Goal: Task Accomplishment & Management: Use online tool/utility

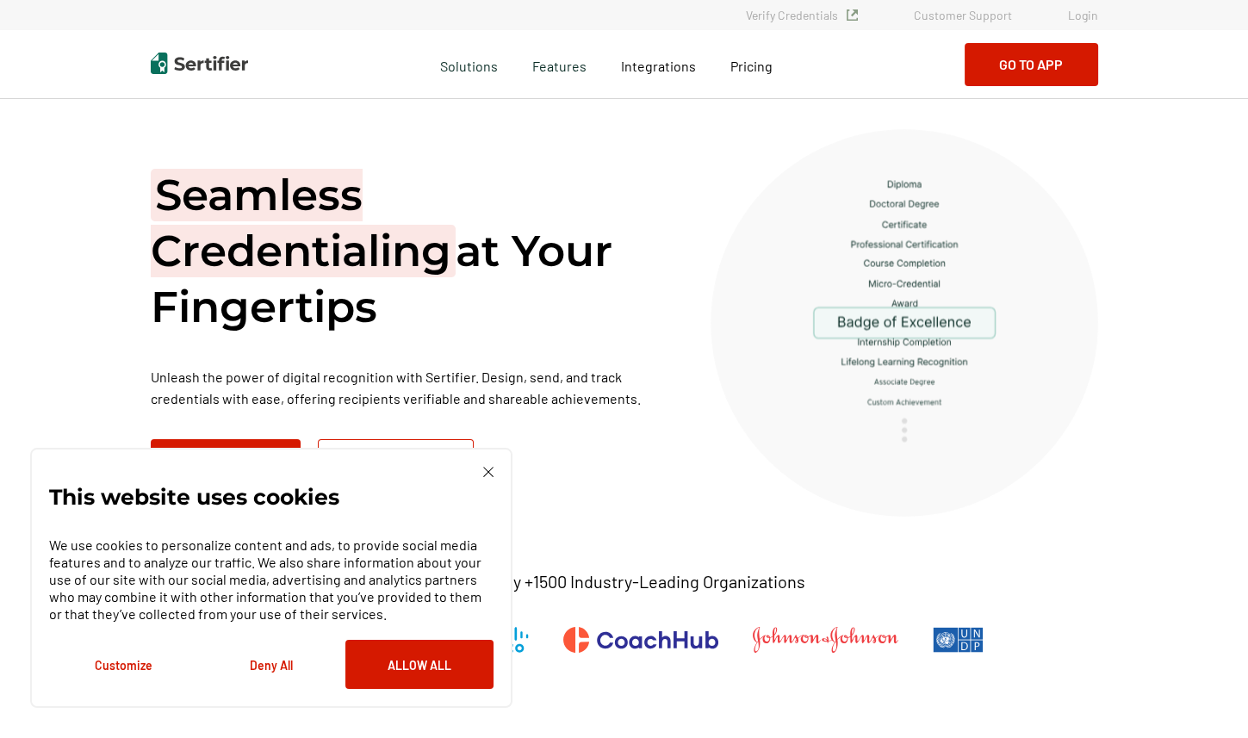
click at [1080, 17] on link "Login" at bounding box center [1083, 15] width 30 height 15
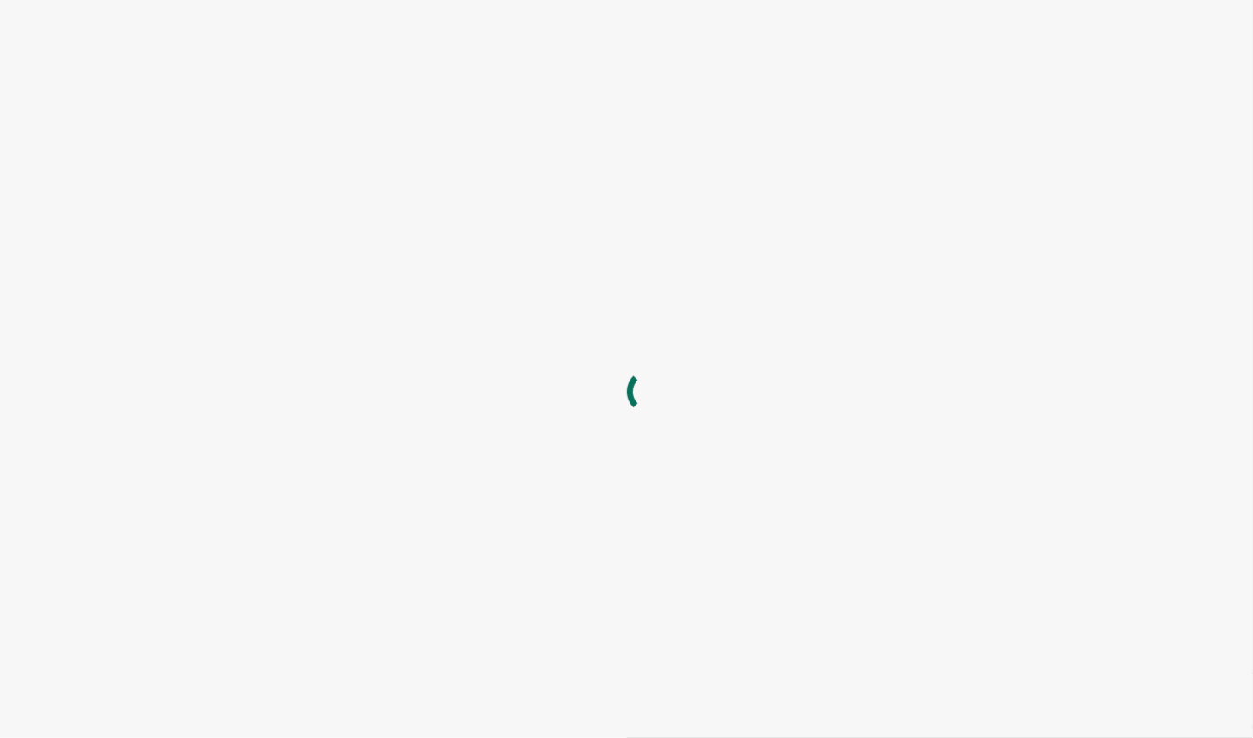
type input "[EMAIL_ADDRESS][DOMAIN_NAME]"
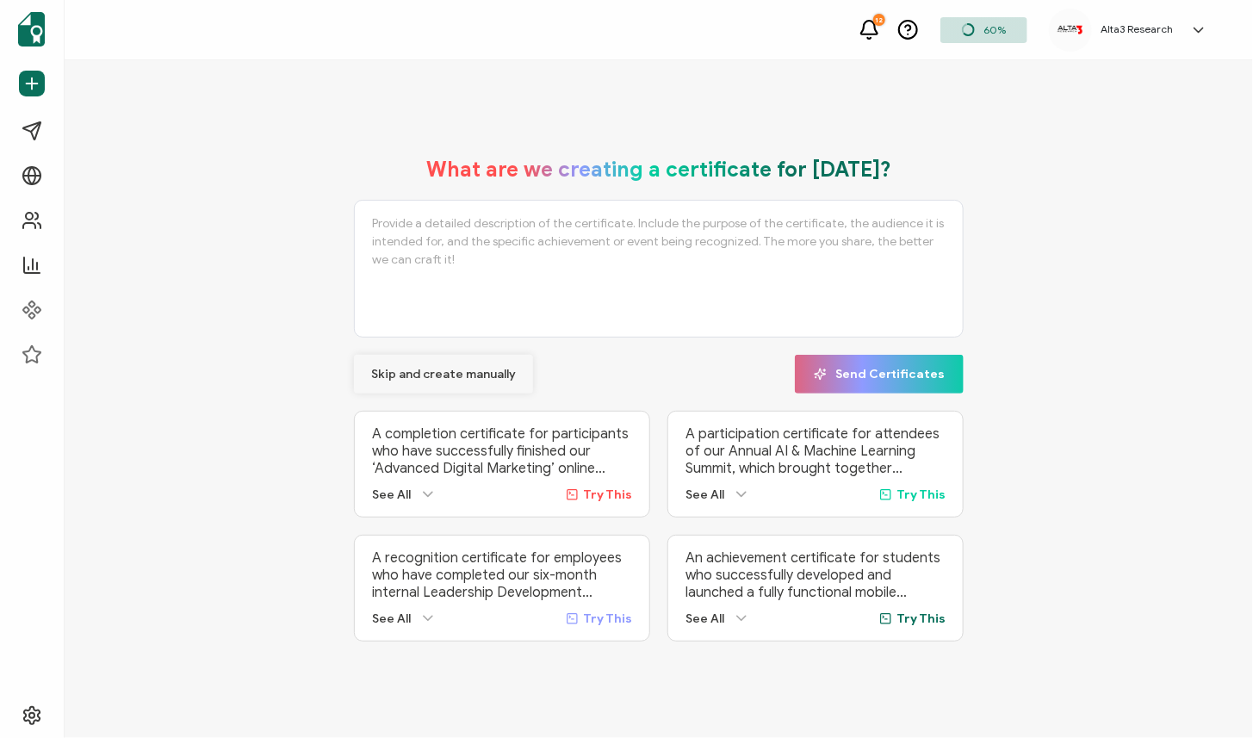
click at [430, 370] on span "Skip and create manually" at bounding box center [443, 374] width 145 height 12
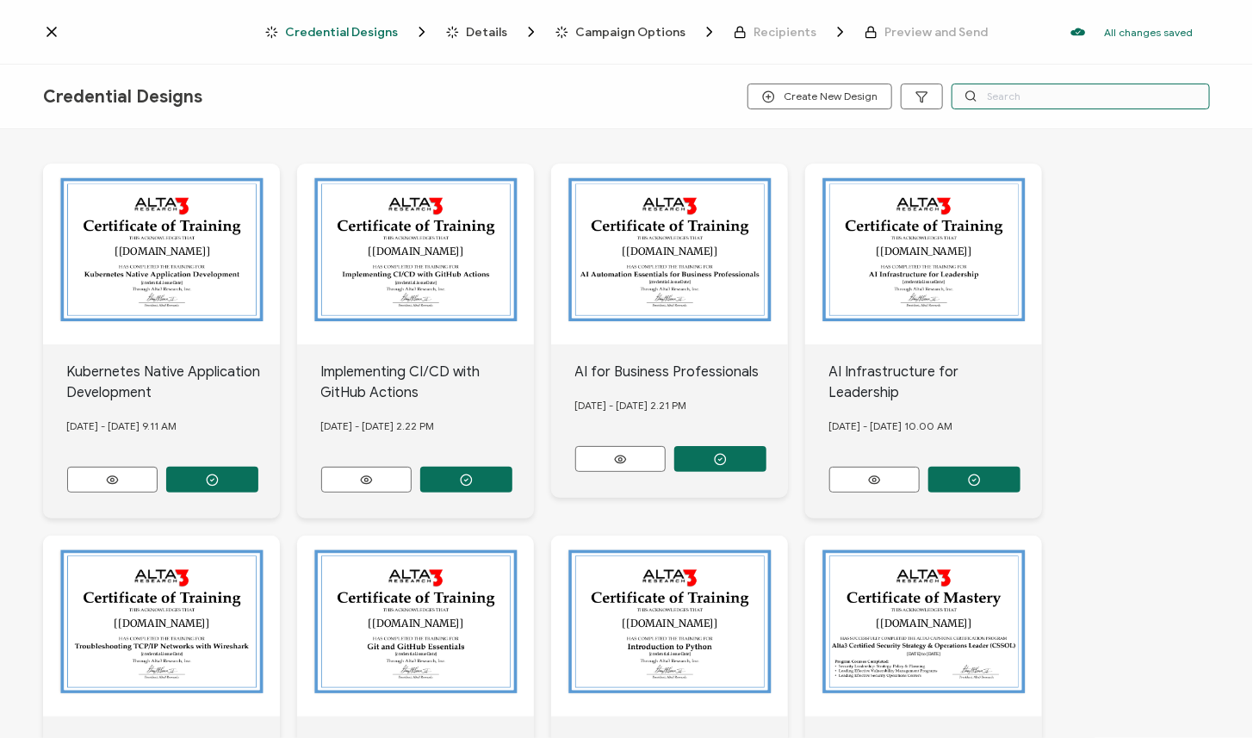
click at [1028, 95] on input "text" at bounding box center [1080, 97] width 258 height 26
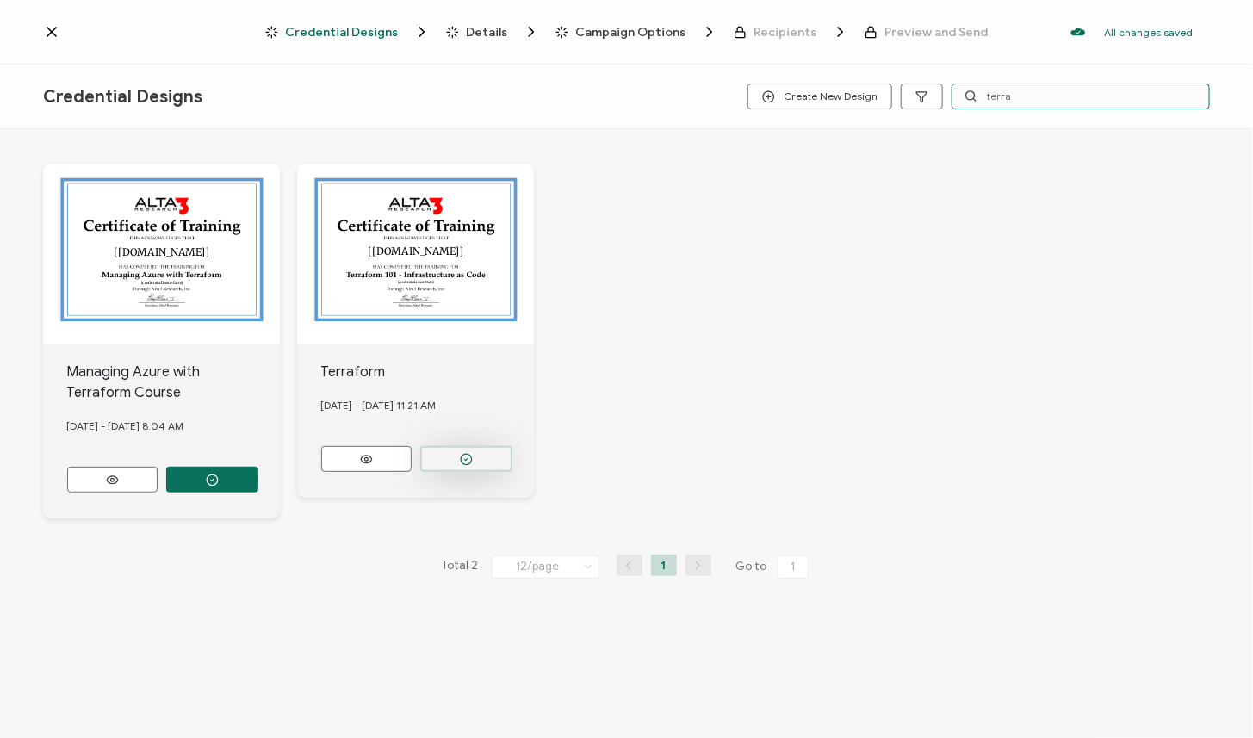
type input "terra"
click at [258, 467] on button "button" at bounding box center [212, 480] width 92 height 26
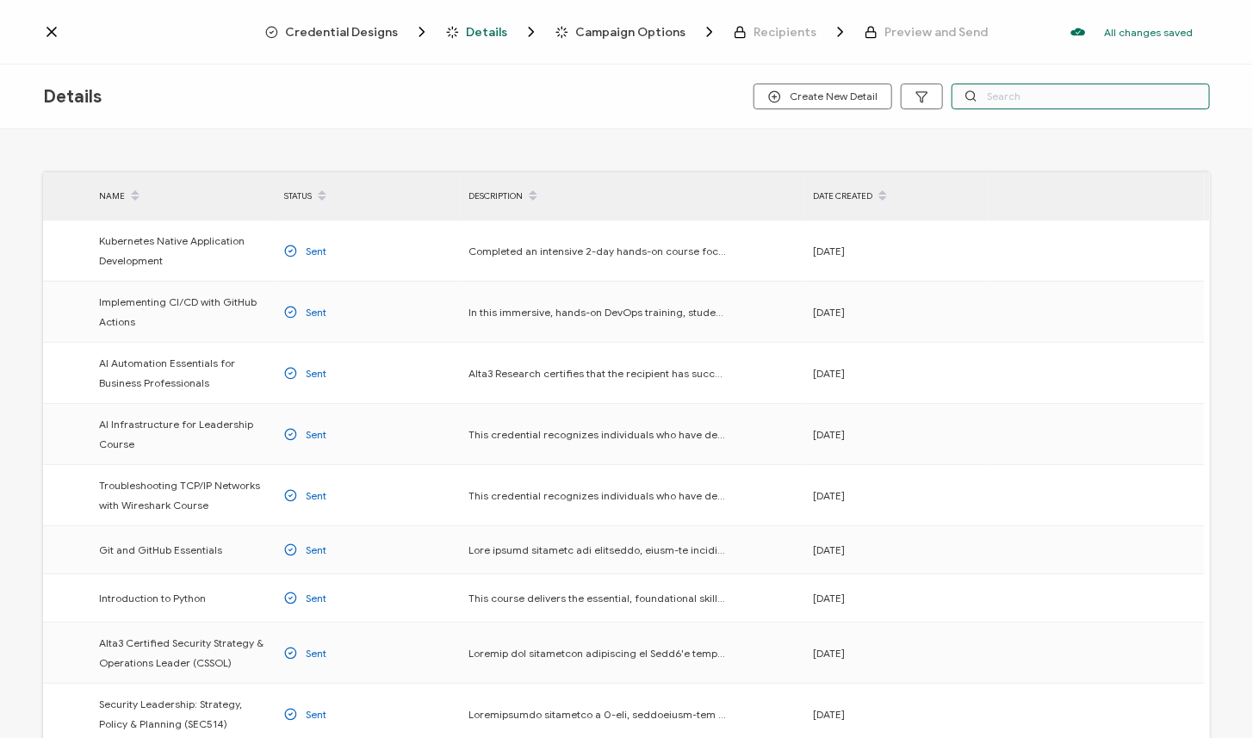
click at [1016, 99] on input "text" at bounding box center [1080, 97] width 258 height 26
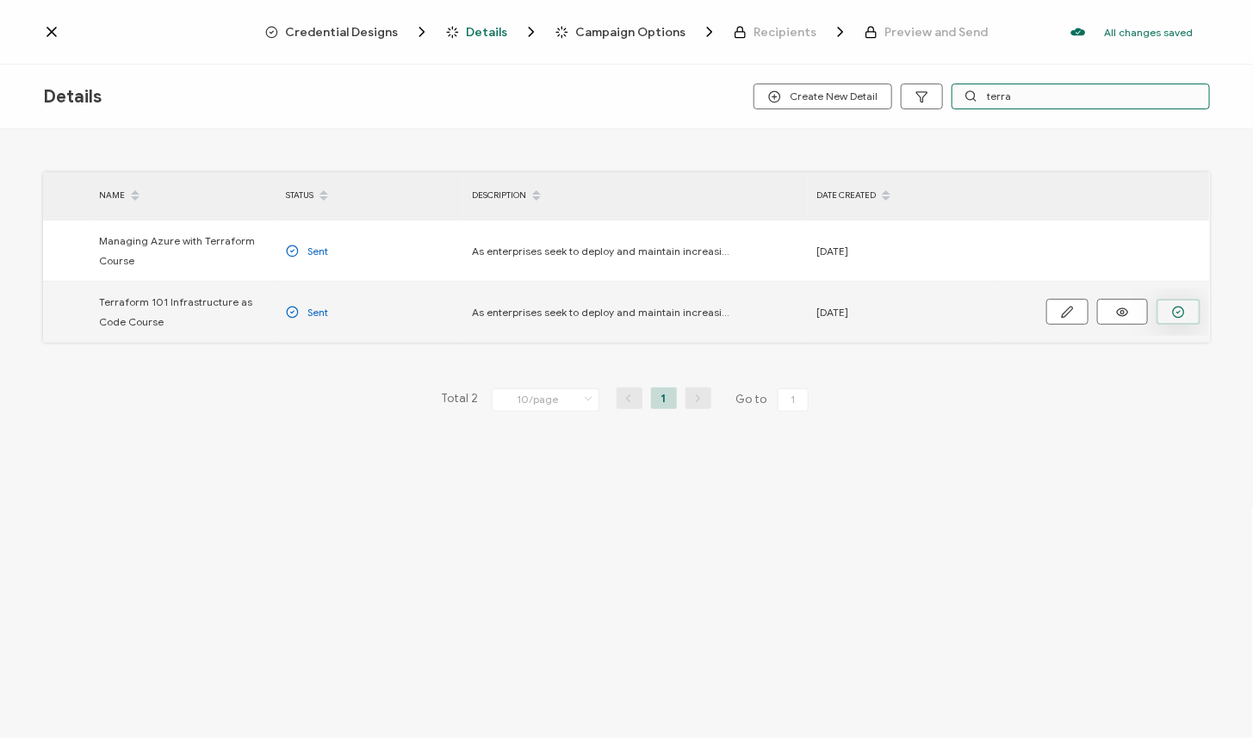
type input "terra"
click at [1175, 309] on icon "button" at bounding box center [1178, 312] width 13 height 13
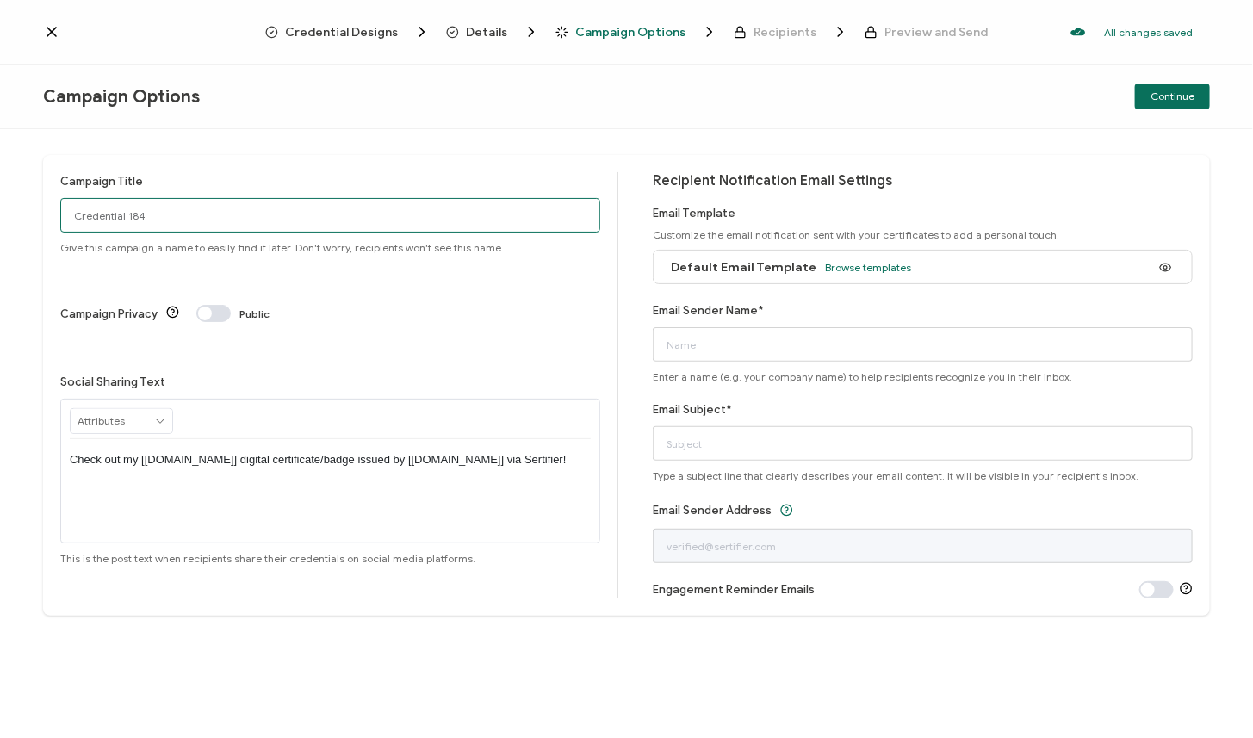
click at [214, 226] on input "Credential 184" at bounding box center [330, 215] width 540 height 34
drag, startPoint x: 183, startPoint y: 210, endPoint x: -70, endPoint y: 207, distance: 253.1
click at [0, 207] on html "Credential Designs Details Campaign Options Recipients Preview and Send All cha…" at bounding box center [626, 369] width 1253 height 738
type input "8/11 Public TF"
click at [872, 263] on span "Browse templates" at bounding box center [868, 267] width 86 height 13
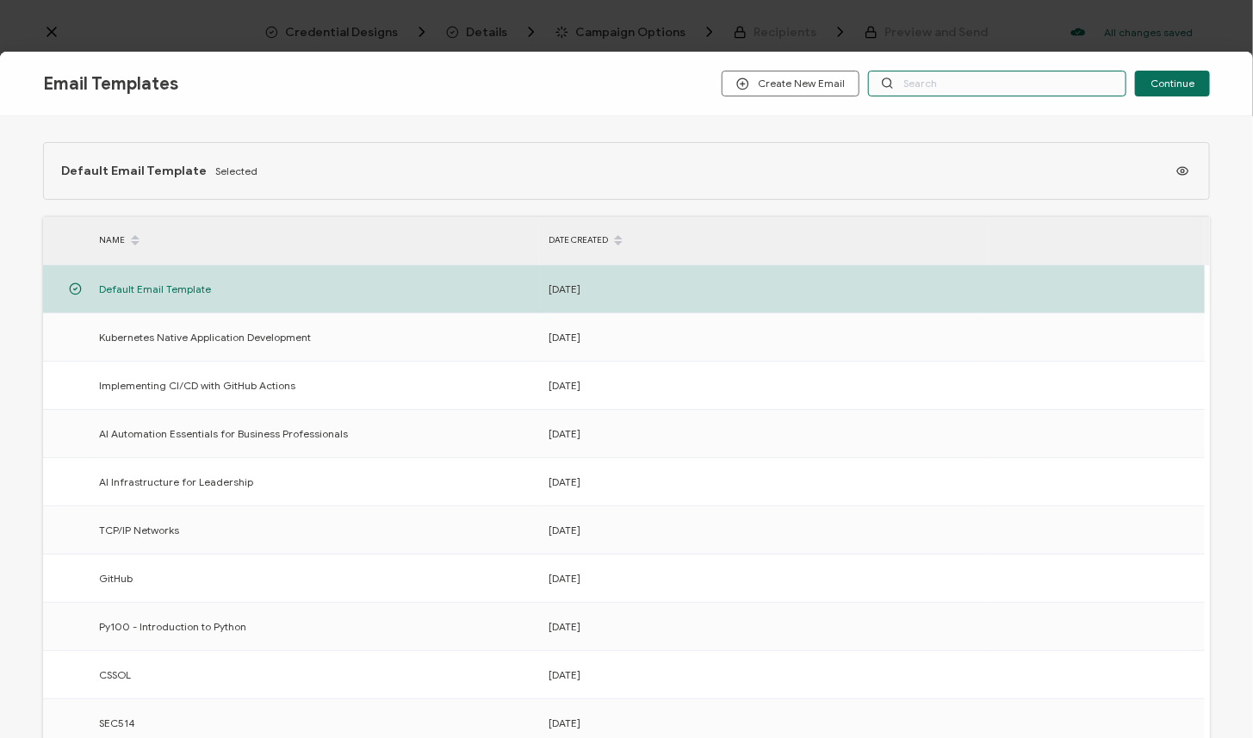
click at [919, 83] on input "text" at bounding box center [997, 84] width 258 height 26
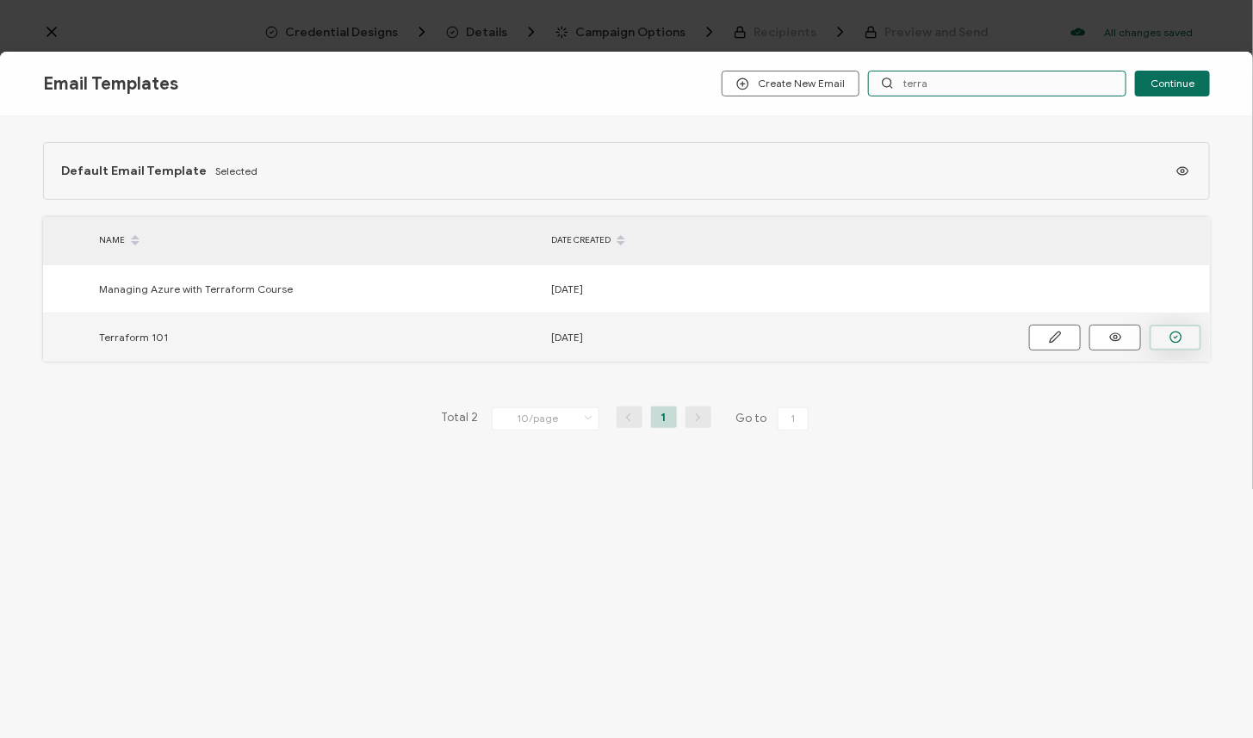
type input "terra"
click at [1175, 333] on icon "button" at bounding box center [1175, 337] width 13 height 13
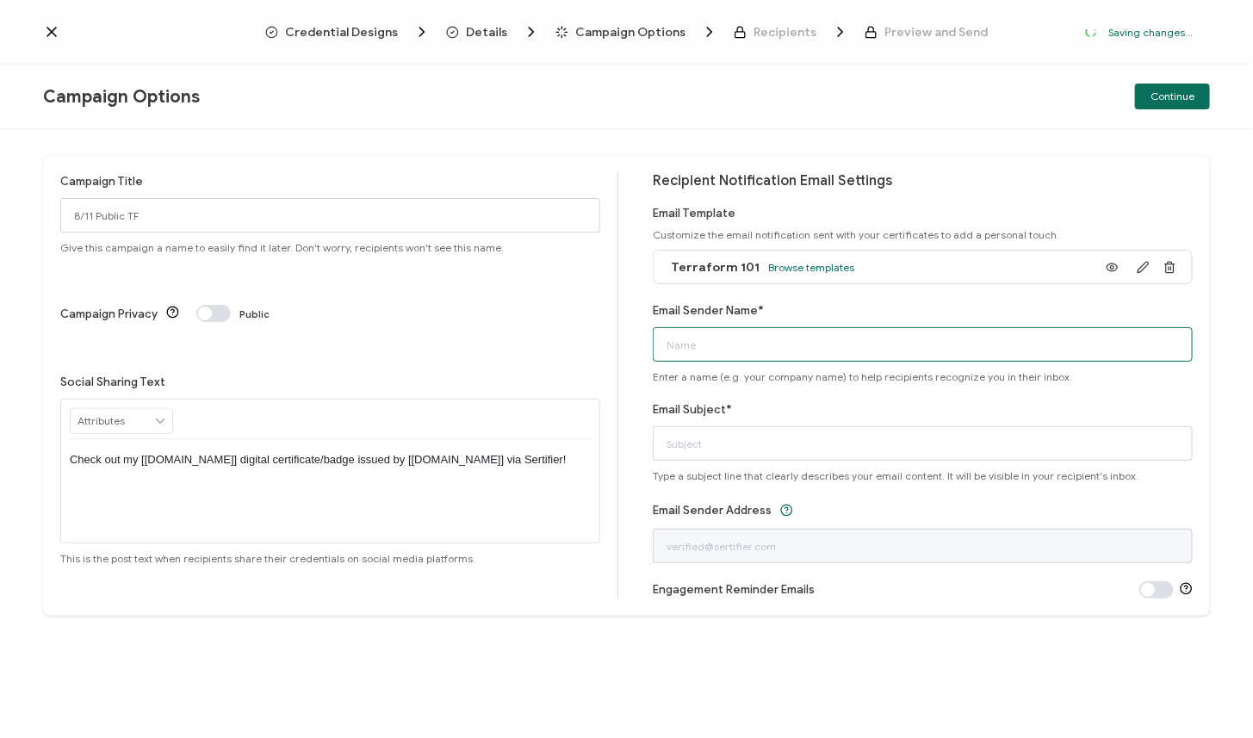
click at [789, 352] on input "Email Sender Name*" at bounding box center [923, 344] width 540 height 34
click at [790, 351] on input "Email Sender Name*" at bounding box center [923, 344] width 540 height 34
type input "Alta3 Research"
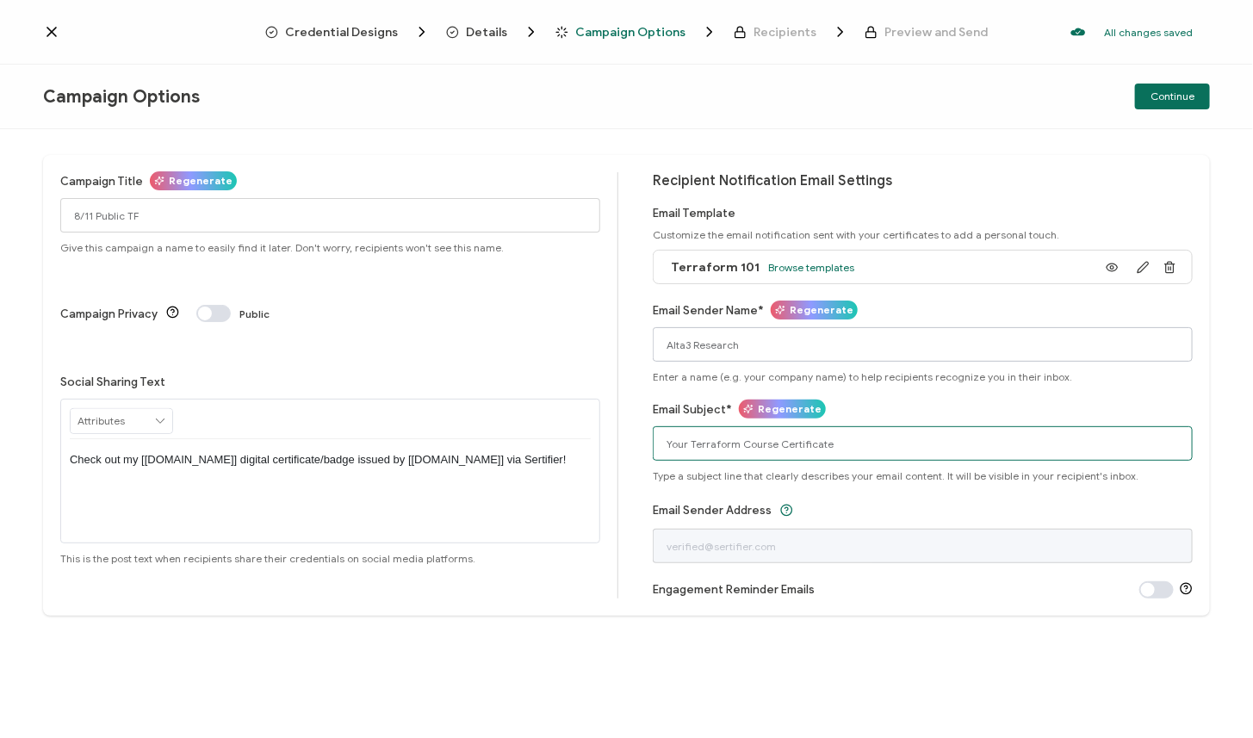
type input "Your Terraform Course Certificate"
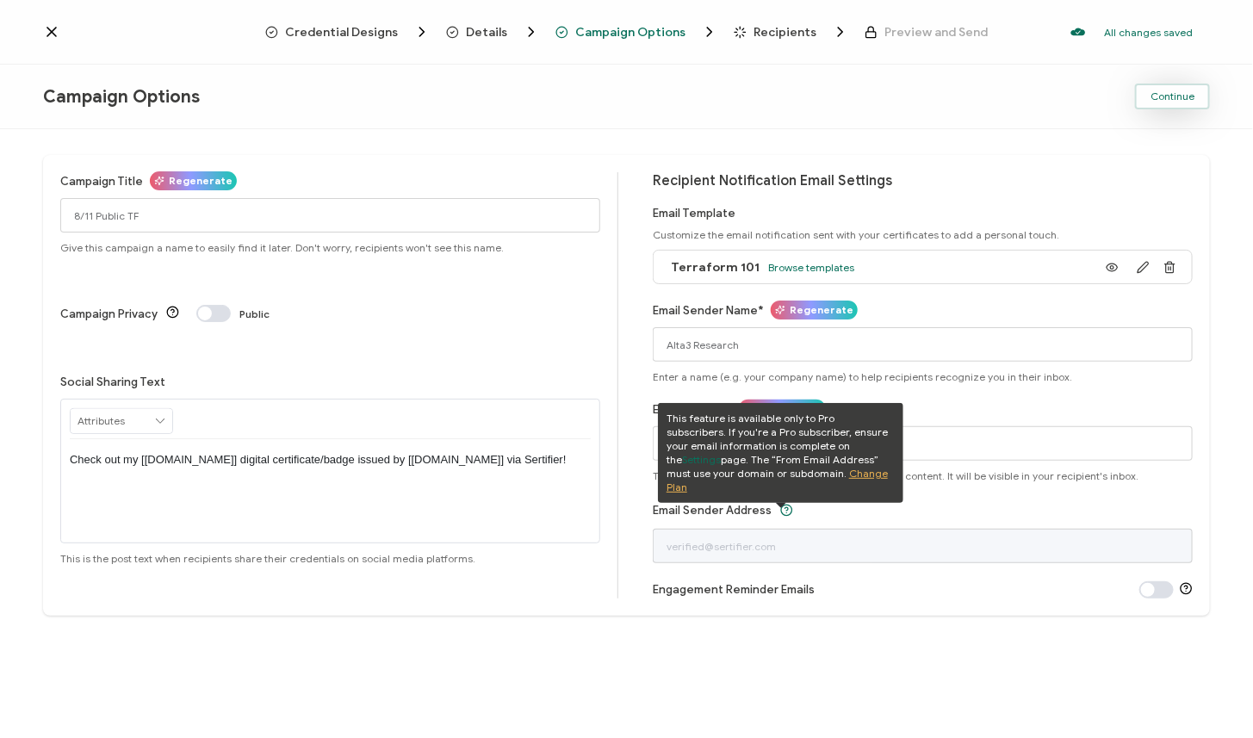
click at [1173, 99] on span "Continue" at bounding box center [1172, 96] width 44 height 10
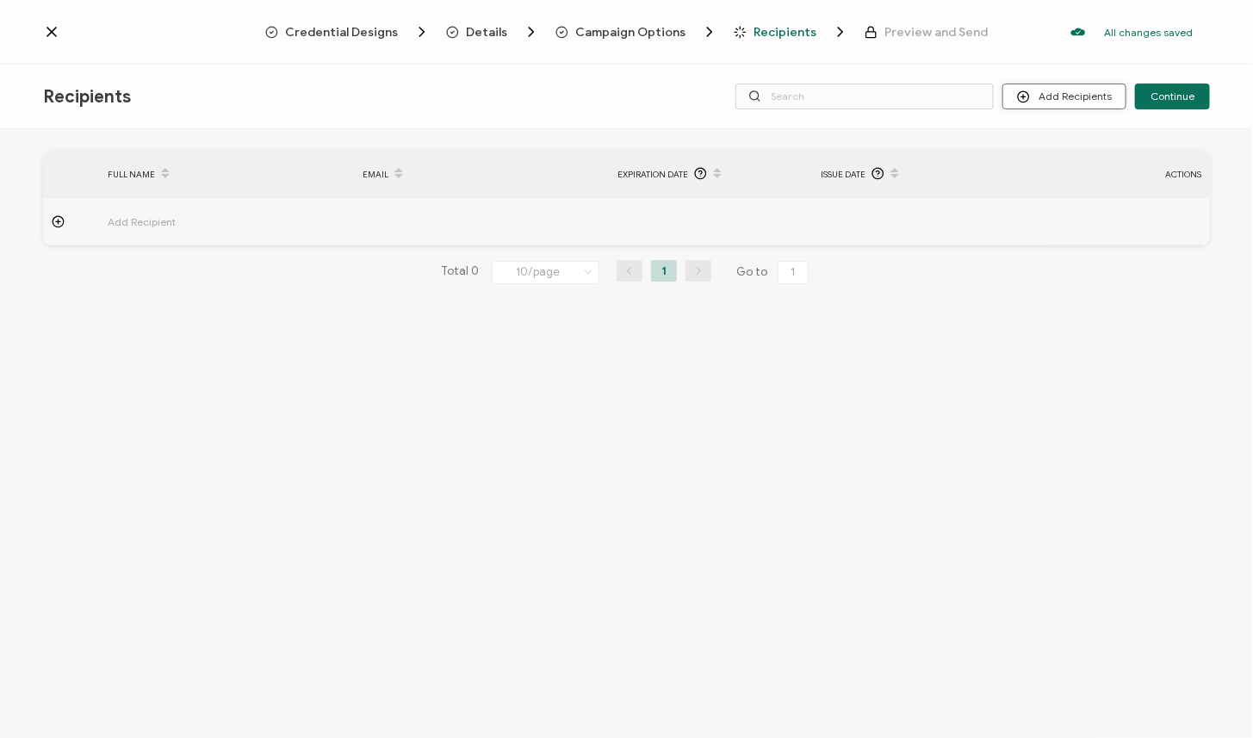
click at [1072, 96] on button "Add Recipients" at bounding box center [1064, 97] width 124 height 26
click at [1061, 142] on span "Upload Recipients" at bounding box center [1088, 142] width 87 height 13
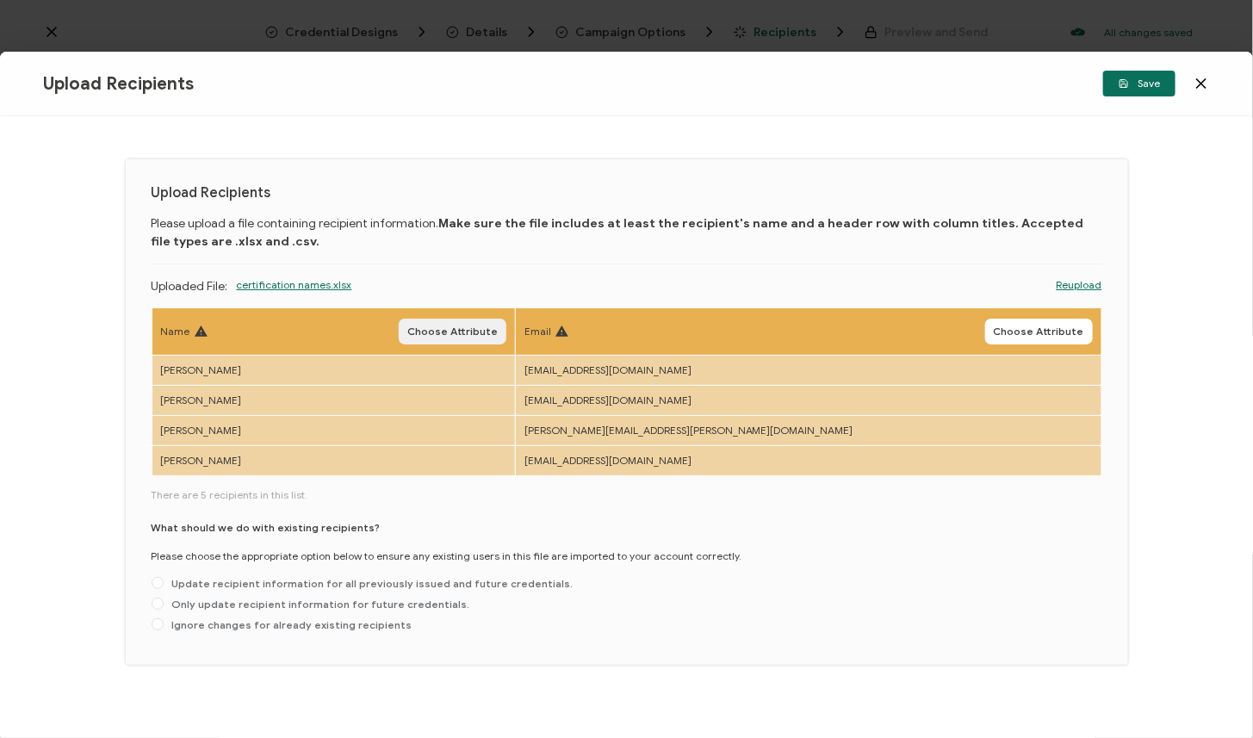
click at [506, 323] on button "Choose Attribute" at bounding box center [453, 332] width 108 height 26
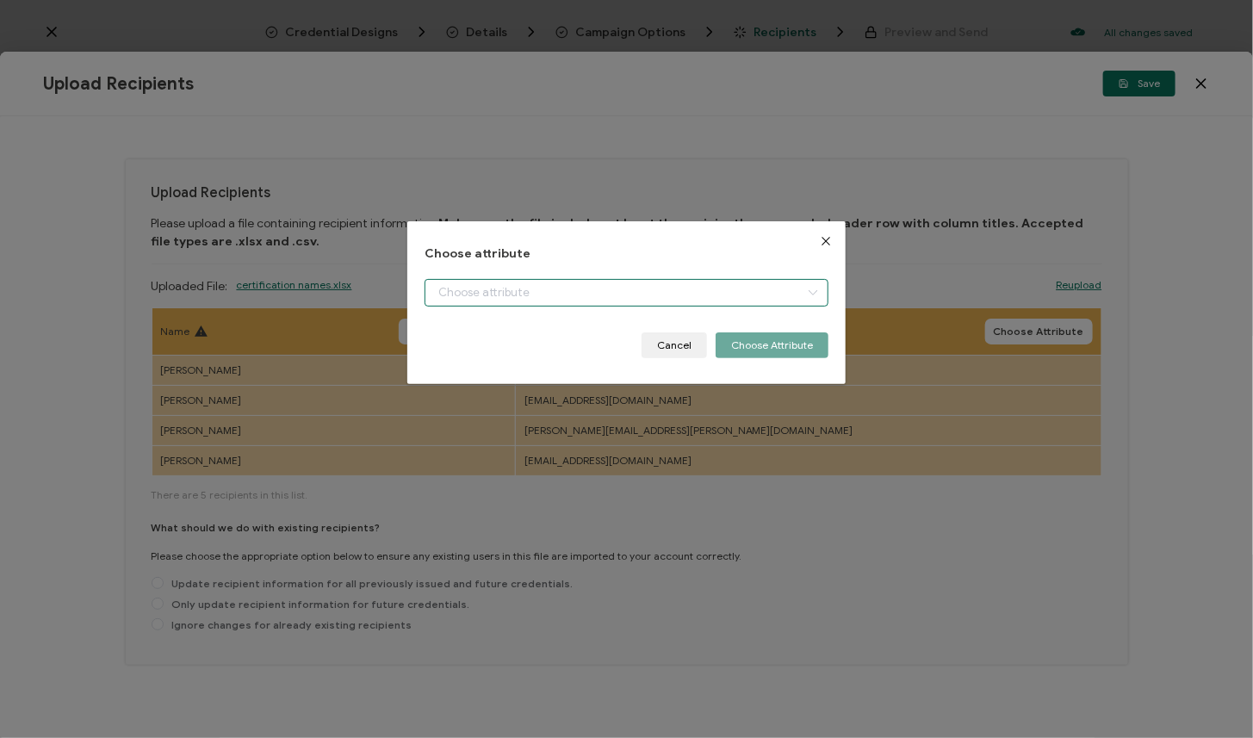
click at [542, 294] on input "dialog" at bounding box center [626, 293] width 404 height 28
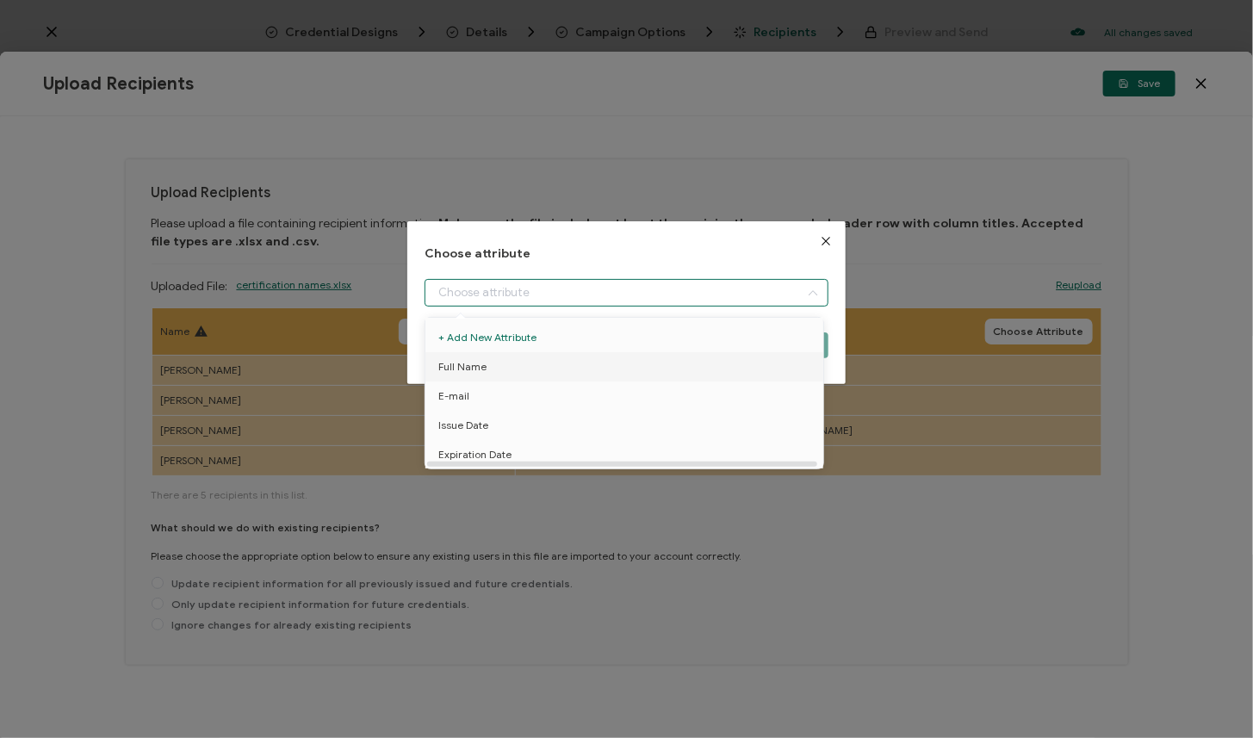
click at [529, 368] on li "Full Name" at bounding box center [627, 366] width 412 height 29
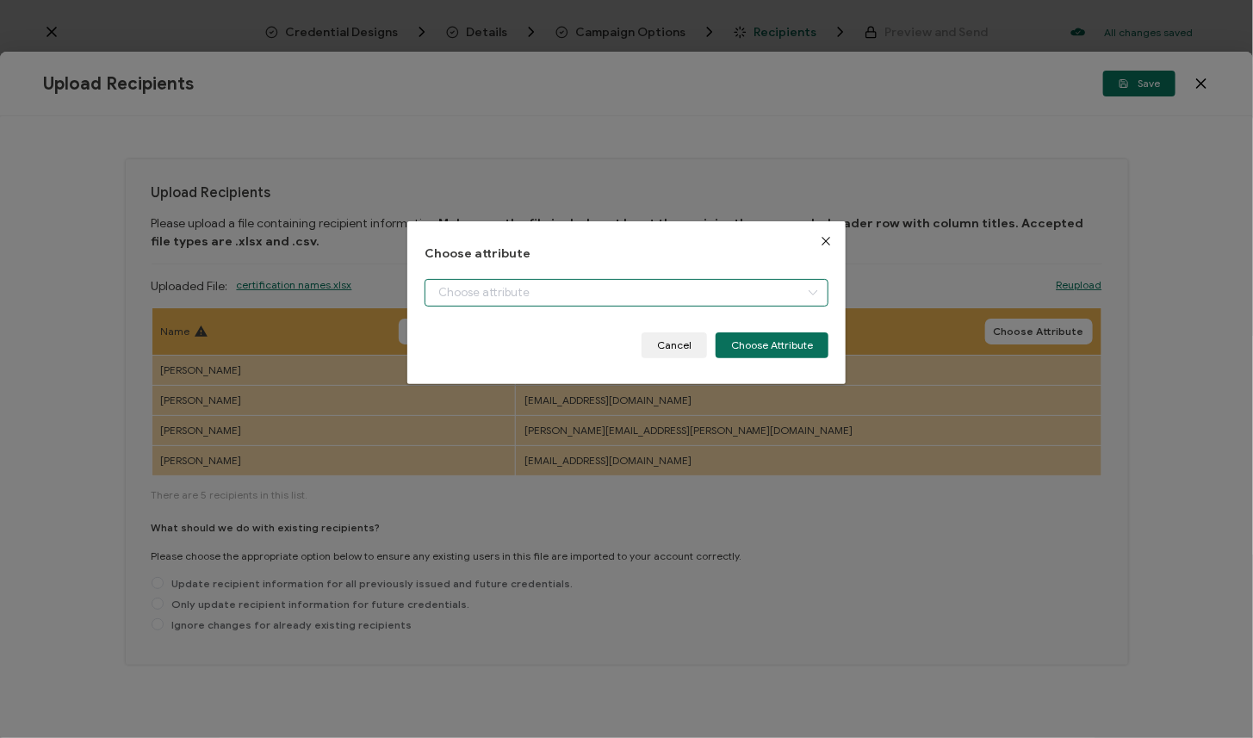
type input "Full Name"
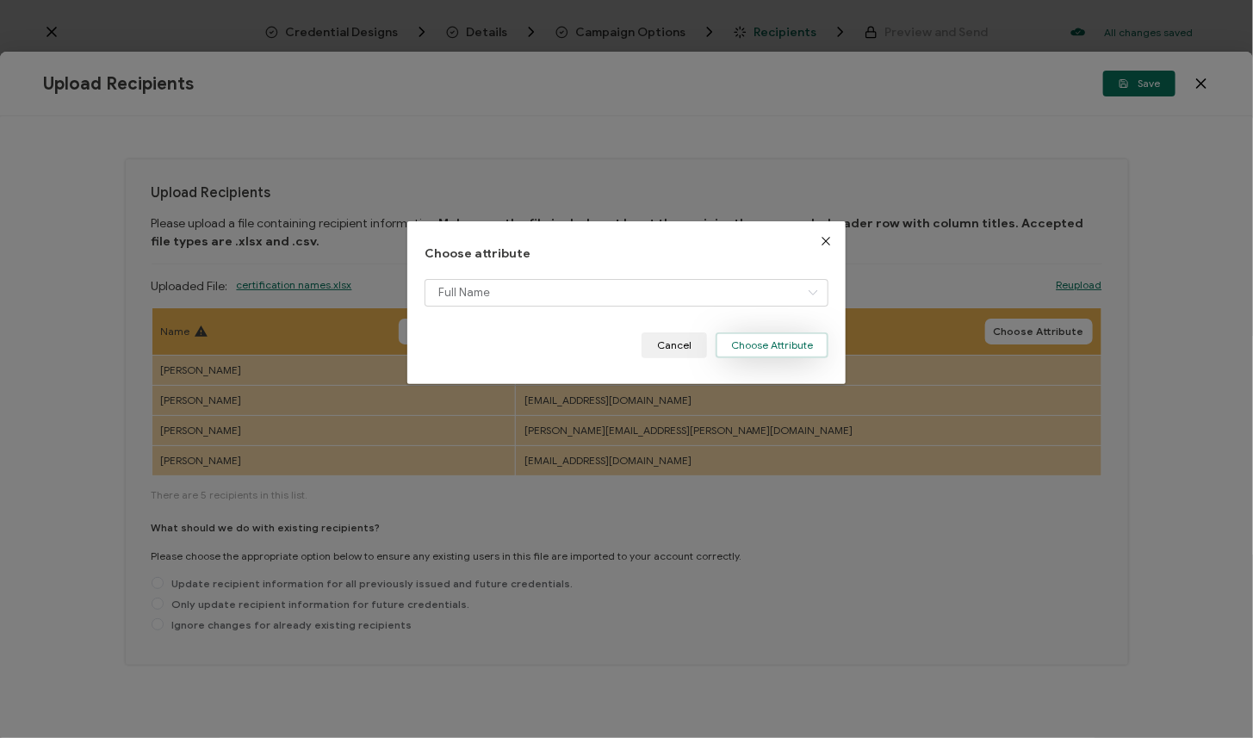
click at [802, 334] on button "Choose Attribute" at bounding box center [771, 345] width 113 height 26
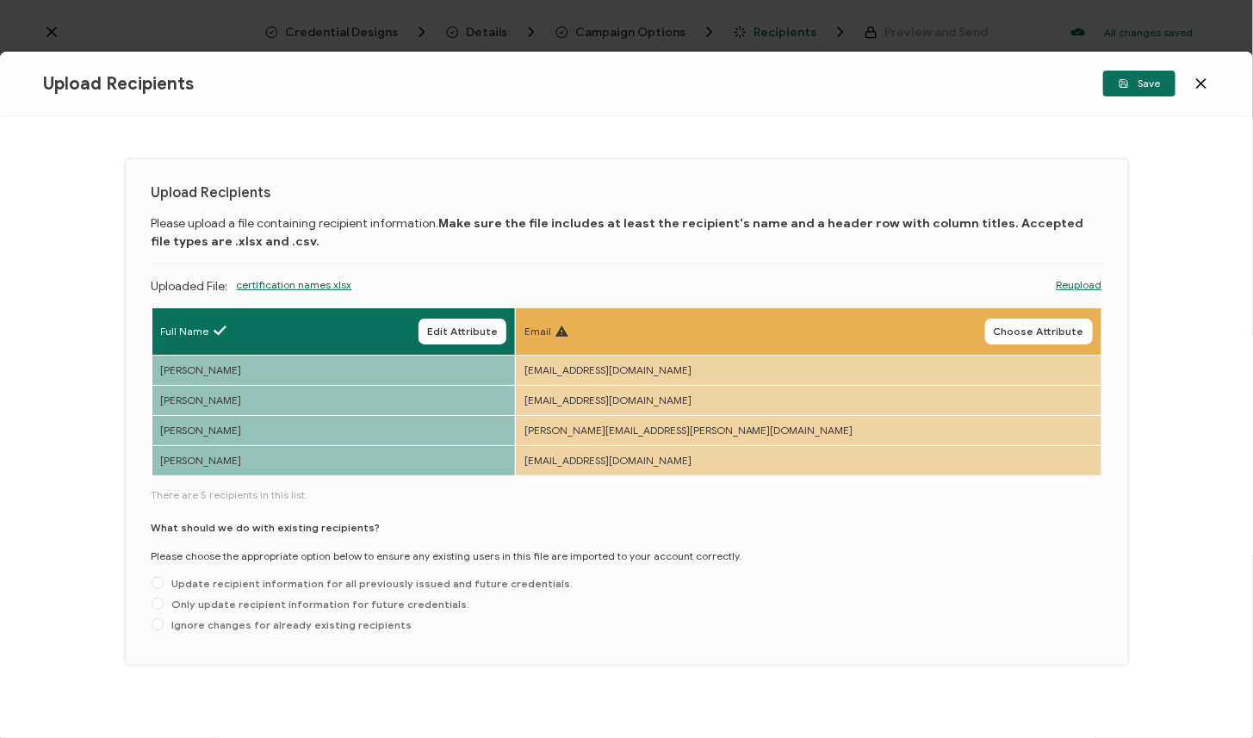
click at [1021, 334] on span "Choose Attribute" at bounding box center [1039, 331] width 90 height 10
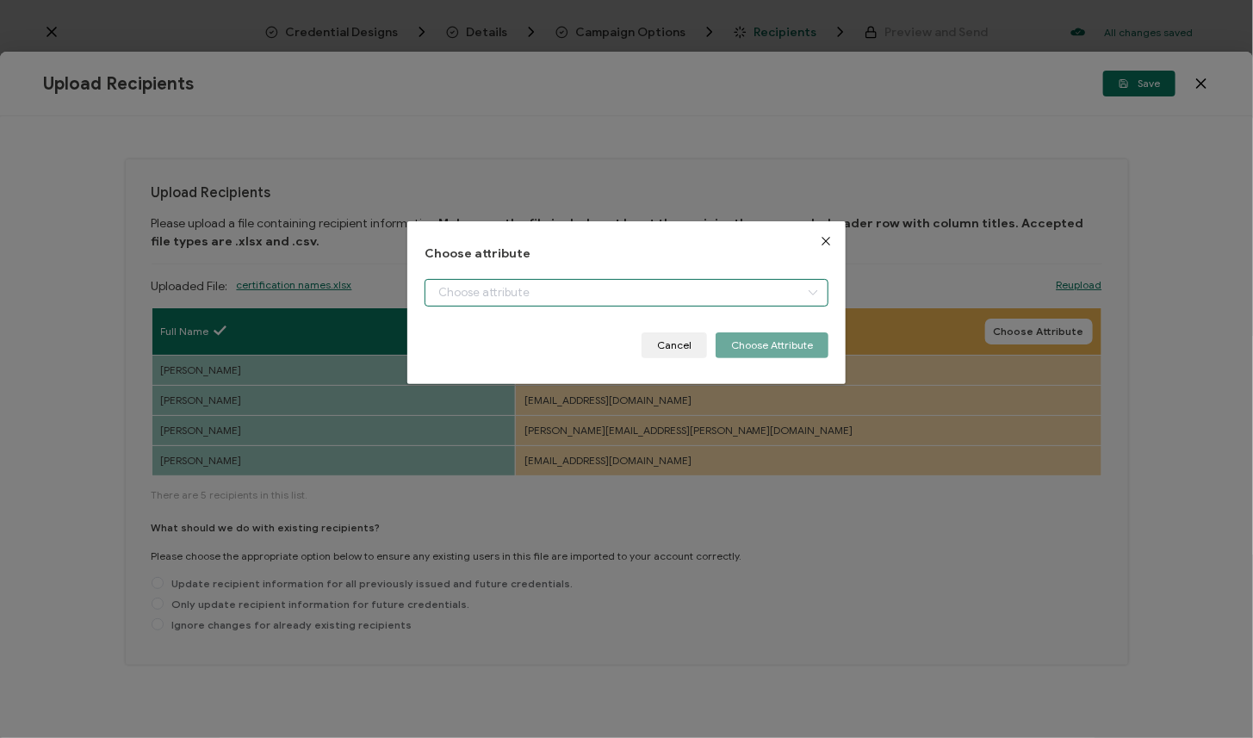
click at [620, 295] on input "dialog" at bounding box center [626, 293] width 404 height 28
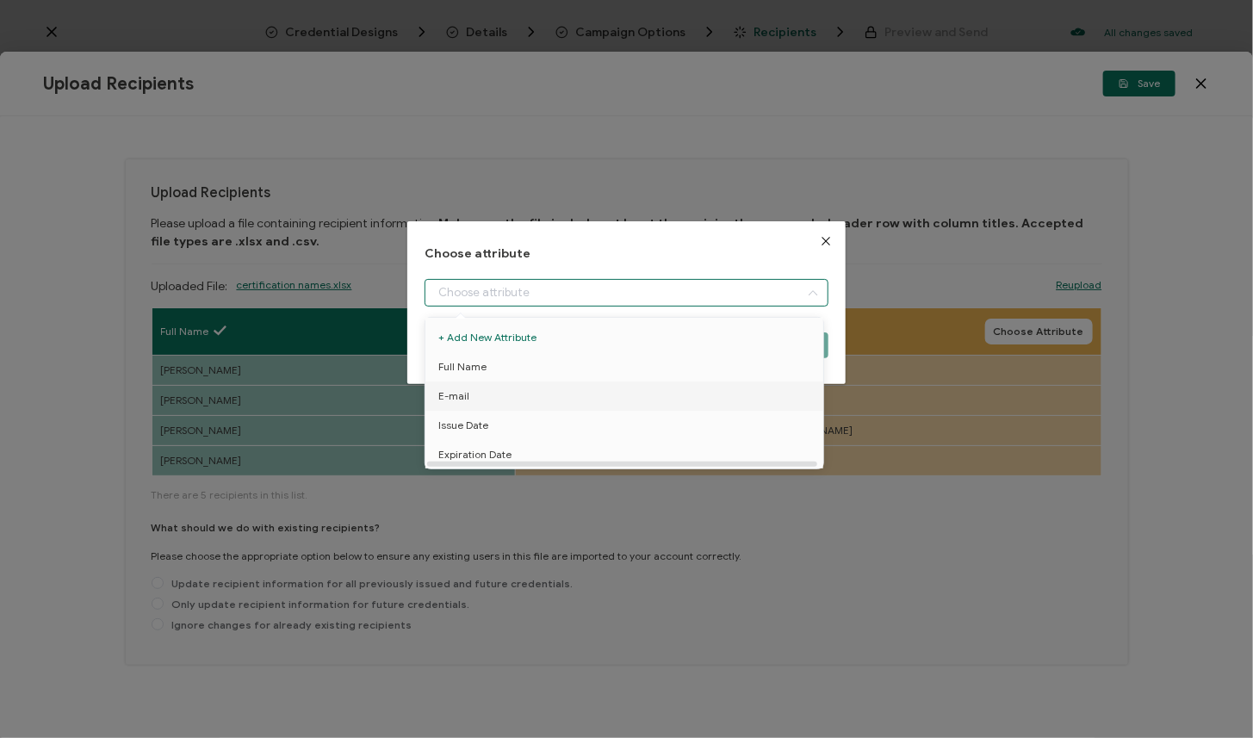
click at [551, 393] on li "E-mail" at bounding box center [627, 395] width 412 height 29
type input "E-mail"
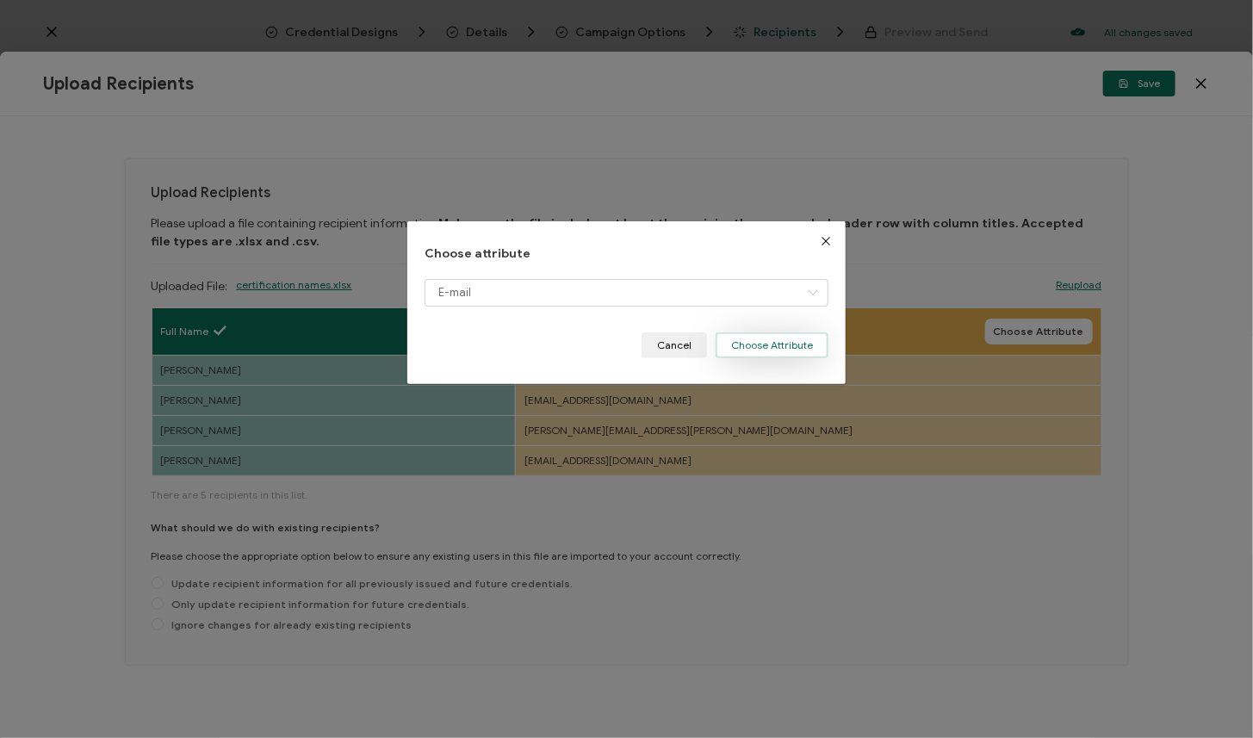
click at [788, 341] on button "Choose Attribute" at bounding box center [771, 345] width 113 height 26
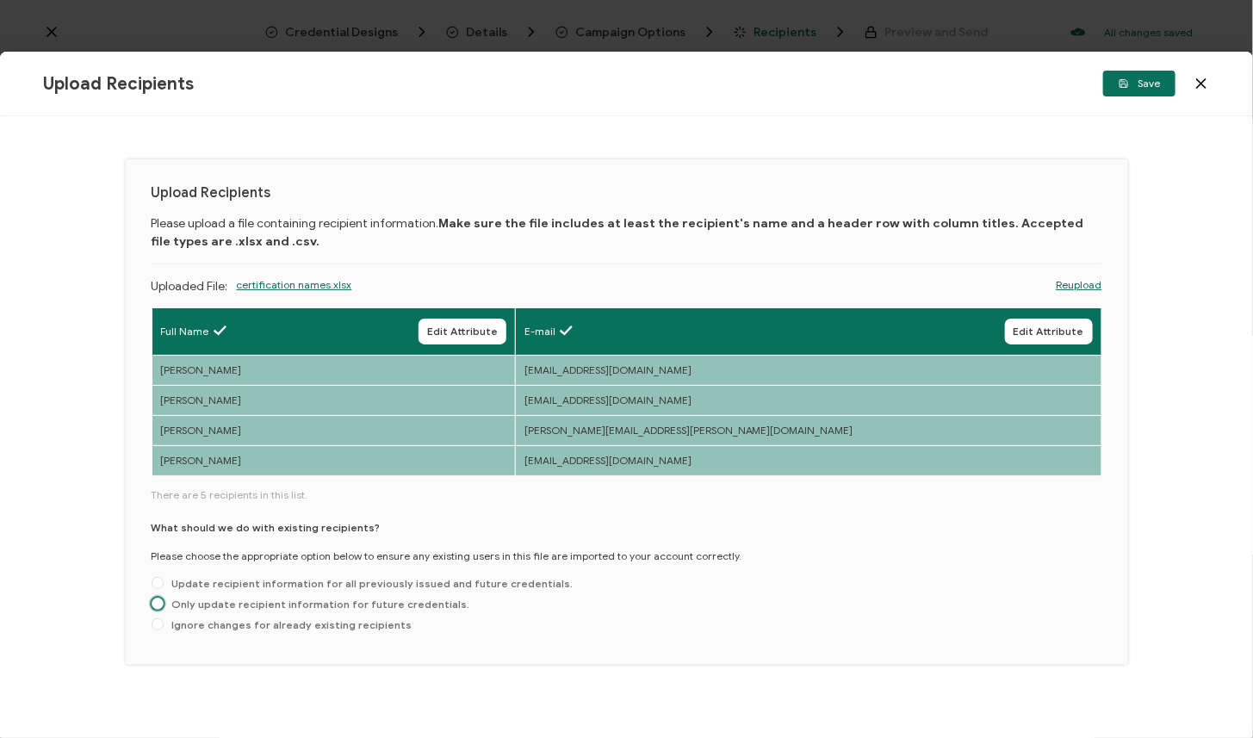
click at [346, 608] on span "Only update recipient information for future credentials." at bounding box center [317, 604] width 307 height 13
click at [164, 608] on input "Only update recipient information for future credentials." at bounding box center [158, 605] width 12 height 14
radio input "true"
click at [1127, 85] on icon "button" at bounding box center [1123, 84] width 8 height 8
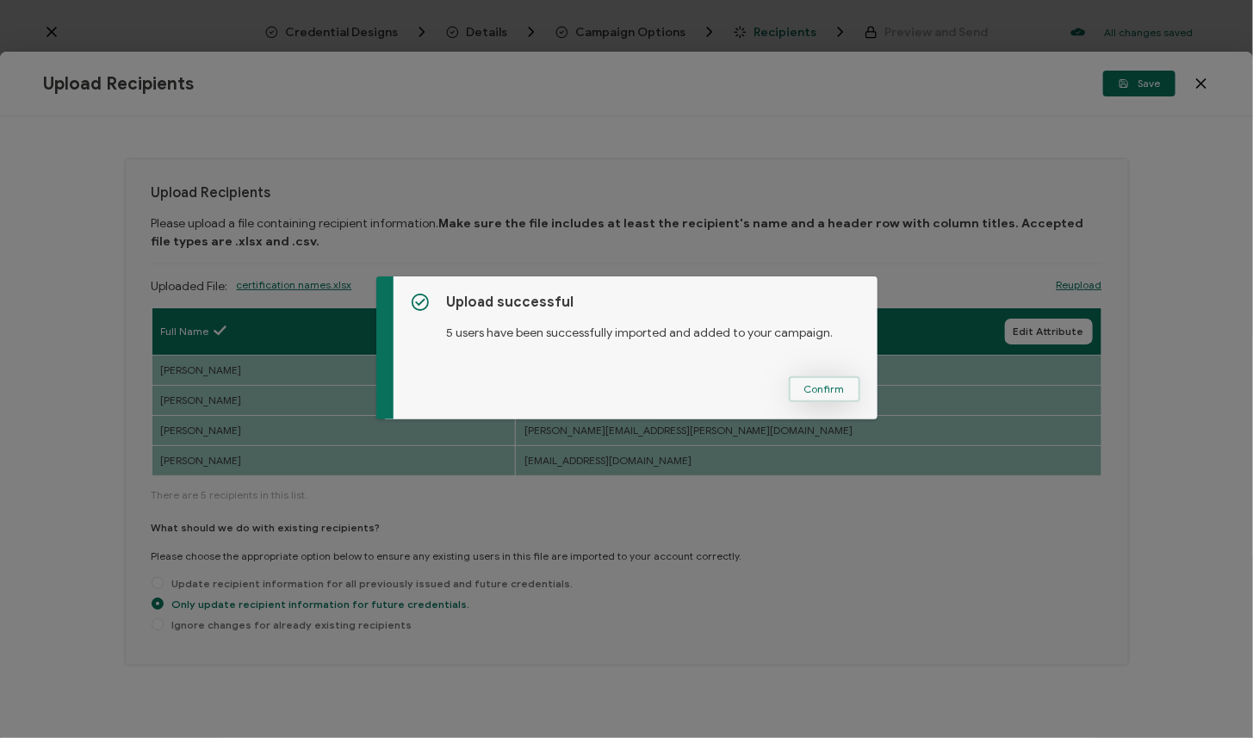
click at [809, 388] on span "Confirm" at bounding box center [824, 389] width 40 height 10
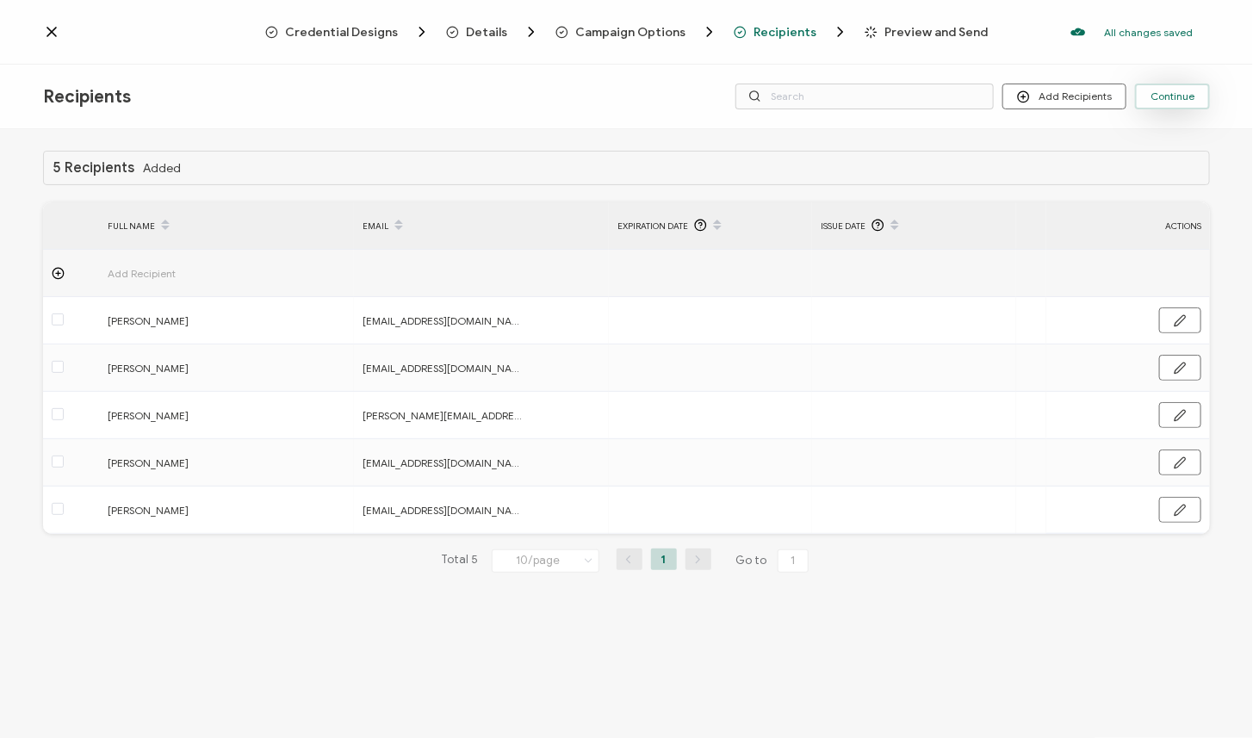
click at [1176, 98] on span "Continue" at bounding box center [1172, 96] width 44 height 10
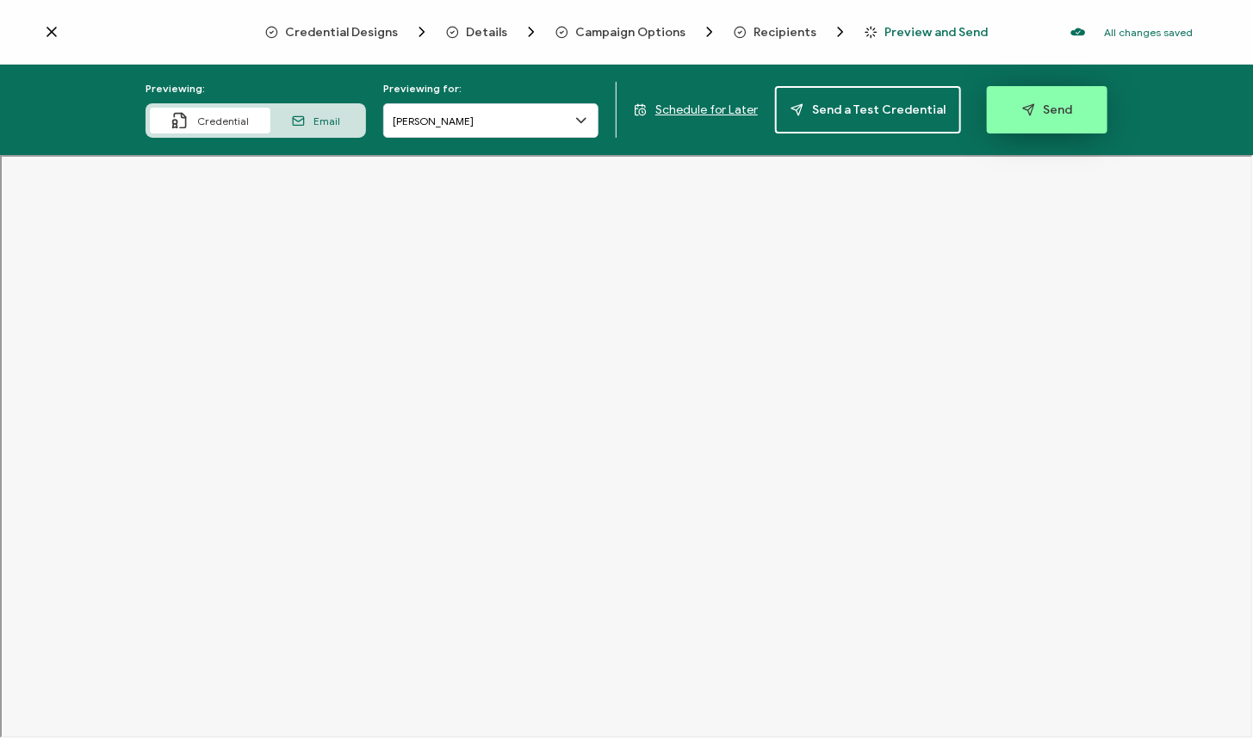
click at [1031, 109] on span "Send" at bounding box center [1047, 109] width 51 height 13
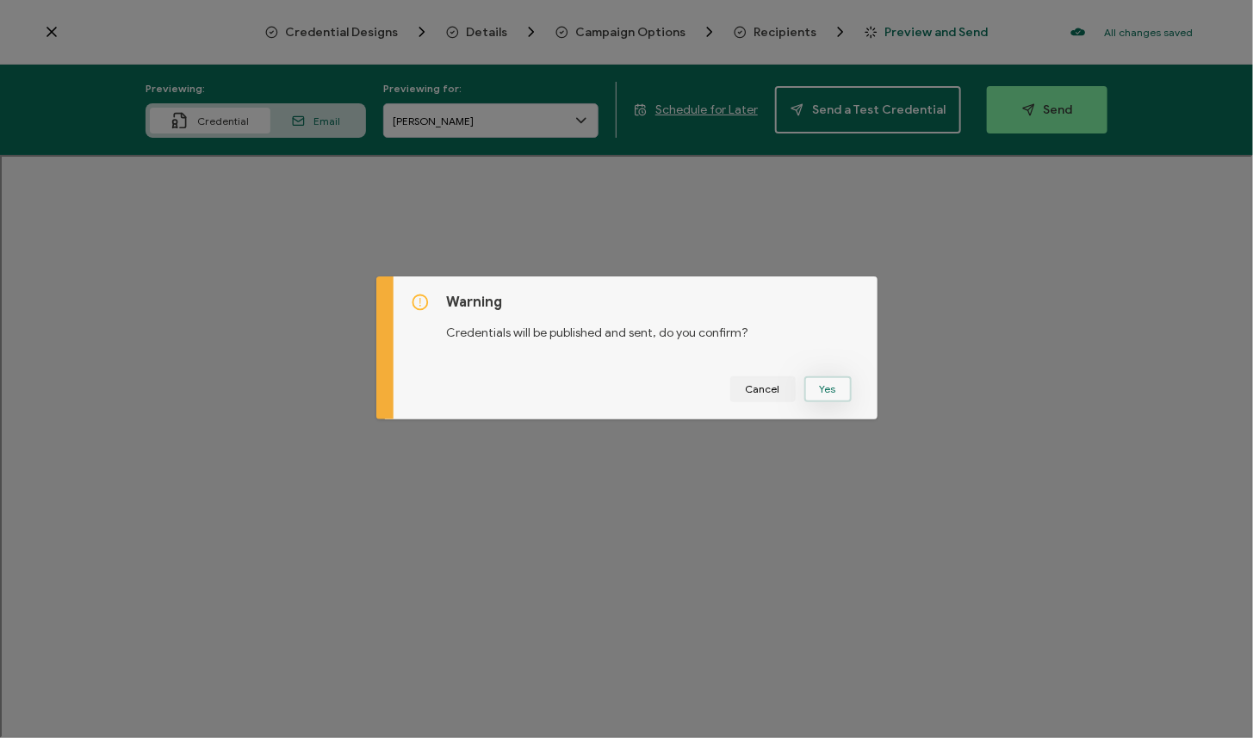
click at [826, 388] on button "Yes" at bounding box center [827, 389] width 47 height 26
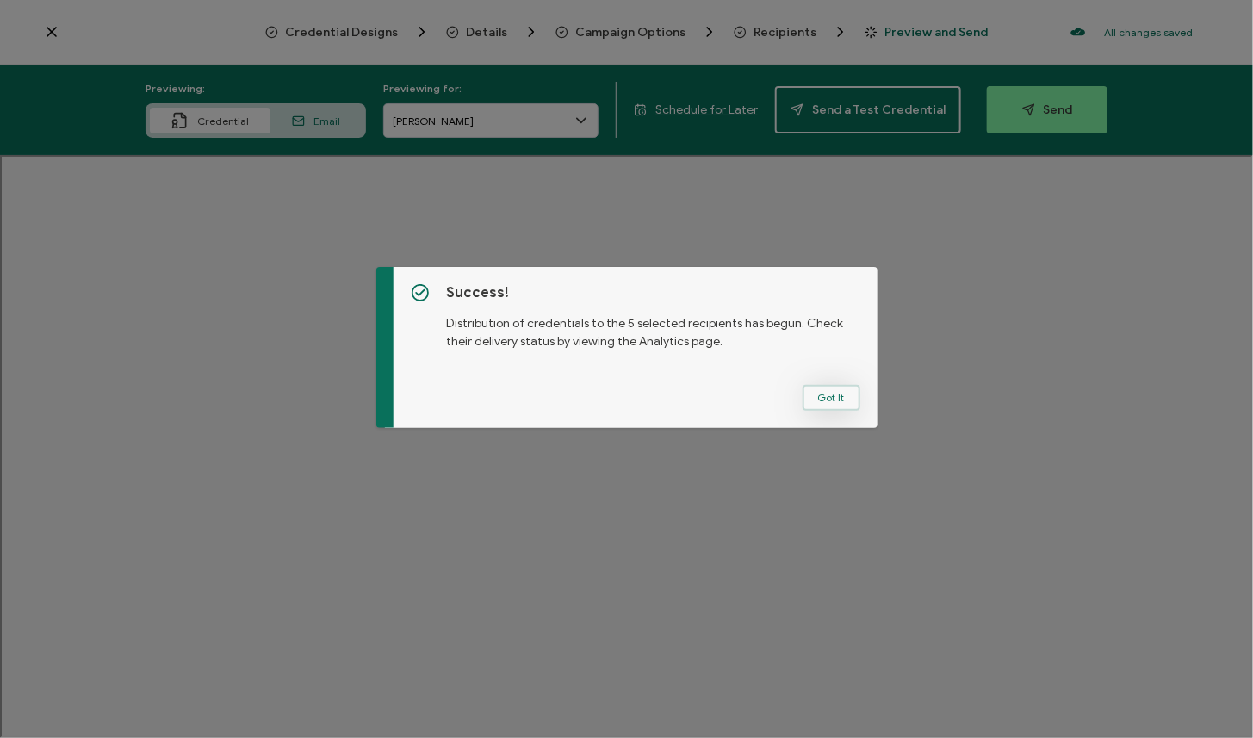
click at [839, 396] on button "Got It" at bounding box center [831, 398] width 58 height 26
